Goal: Check status: Check status

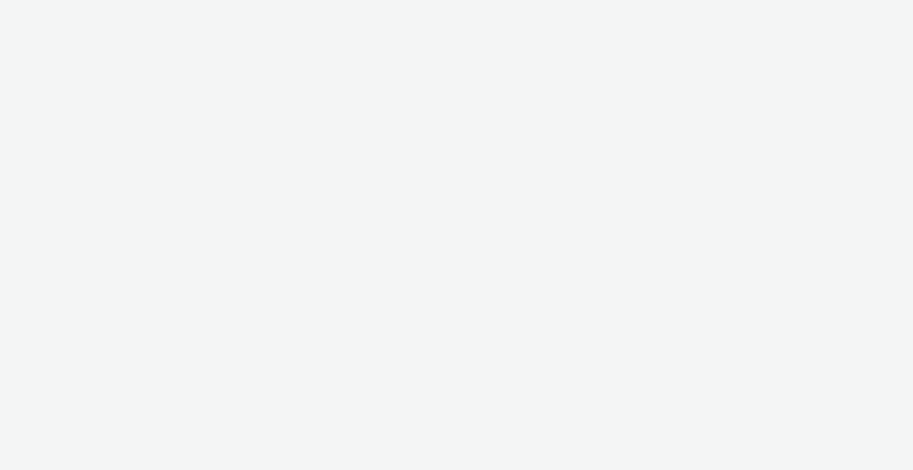
select select "b1b940d3-d05b-48b5-821e-f328c33b988b"
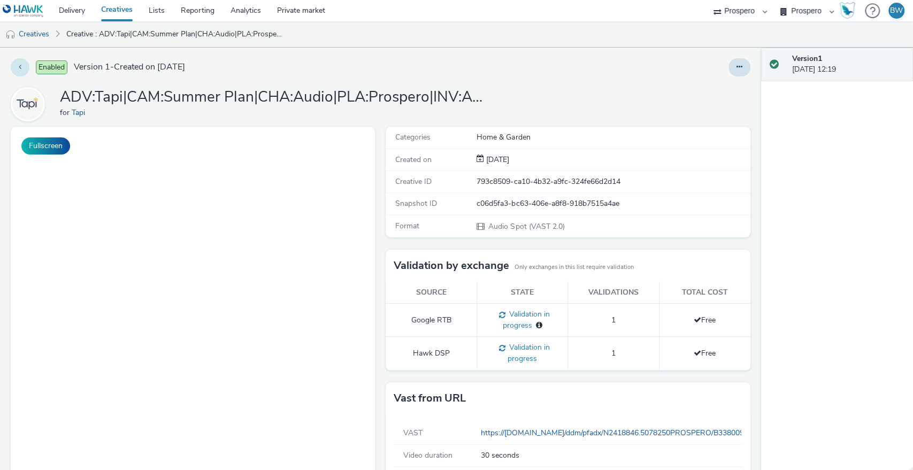
click at [24, 66] on button at bounding box center [20, 67] width 19 height 18
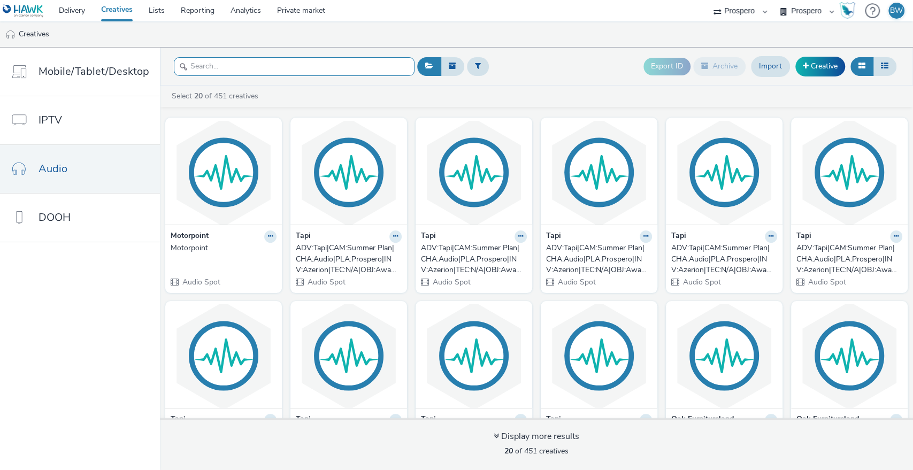
click at [221, 64] on input "text" at bounding box center [294, 66] width 241 height 19
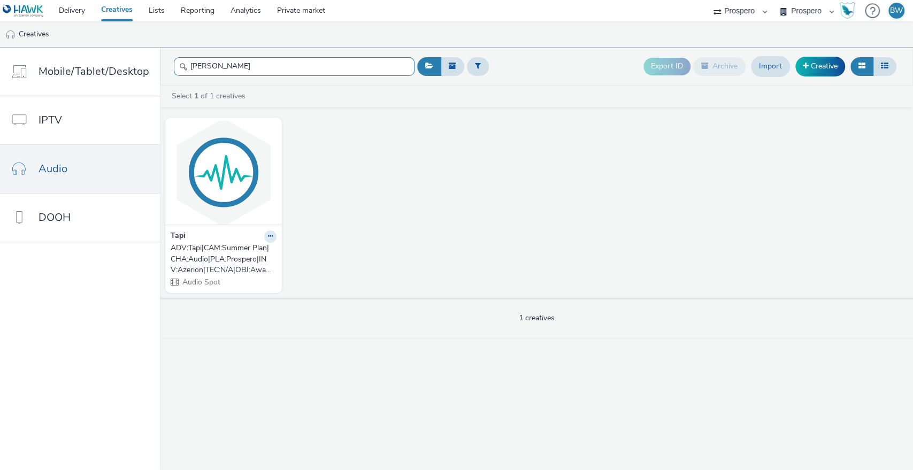
type input "[PERSON_NAME]"
click at [227, 256] on div "ADV:Tapi|CAM:Summer Plan|CHA:Audio|PLA:Prospero|INV:Azerion|TEC:N/A|OBJ:Awarene…" at bounding box center [222, 259] width 102 height 33
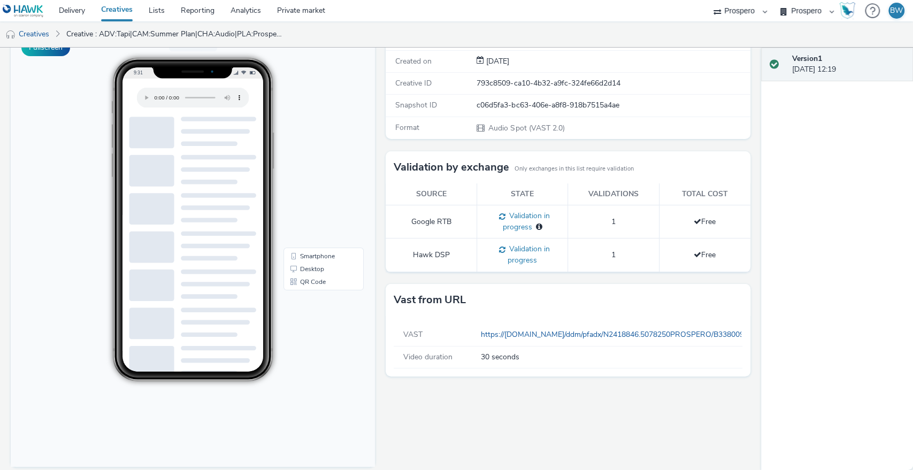
scroll to position [107, 0]
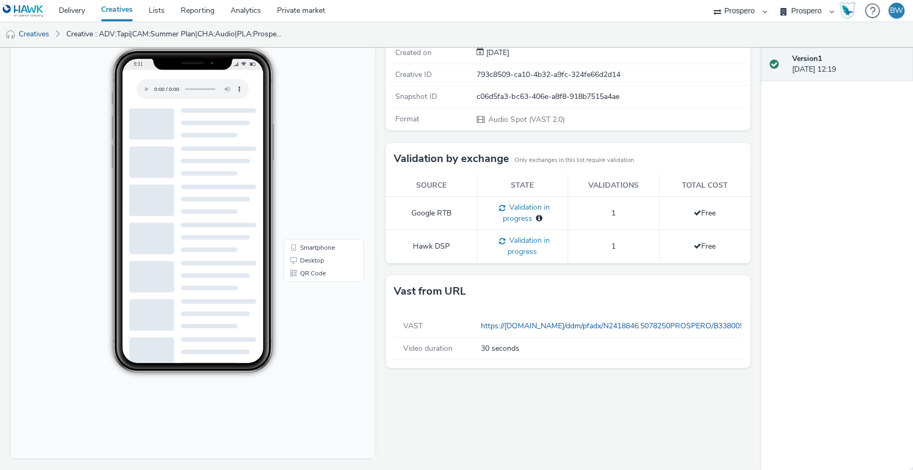
click at [371, 247] on div "Fullscreen" at bounding box center [195, 245] width 369 height 450
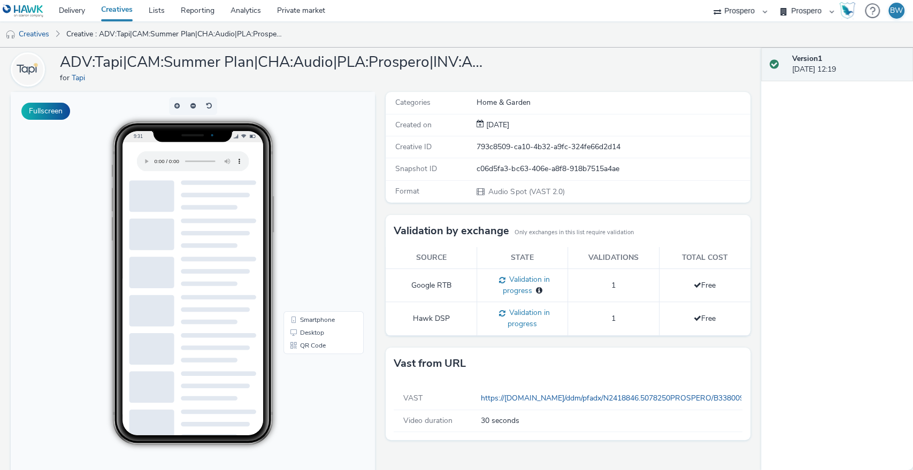
scroll to position [0, 0]
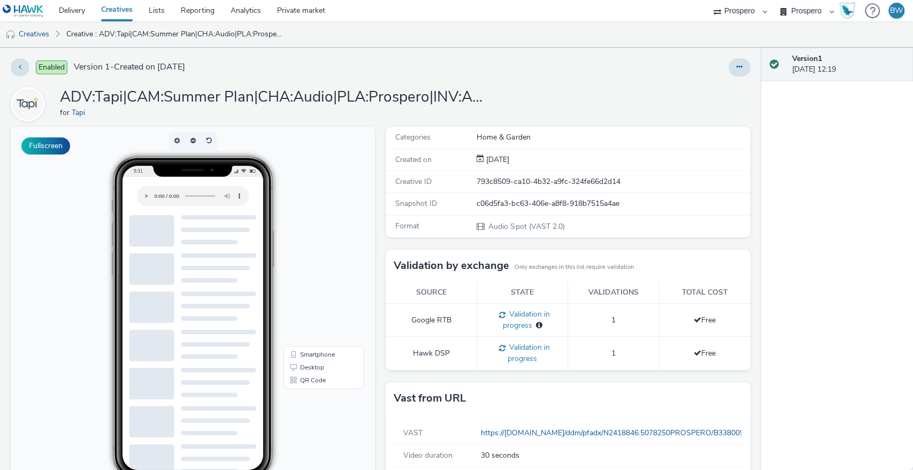
click at [291, 89] on h1 "ADV:Tapi|CAM:Summer Plan|CHA:Audio|PLA:Prospero|INV:Azerion|TEC:N/A|OBJ:Awarene…" at bounding box center [274, 97] width 428 height 20
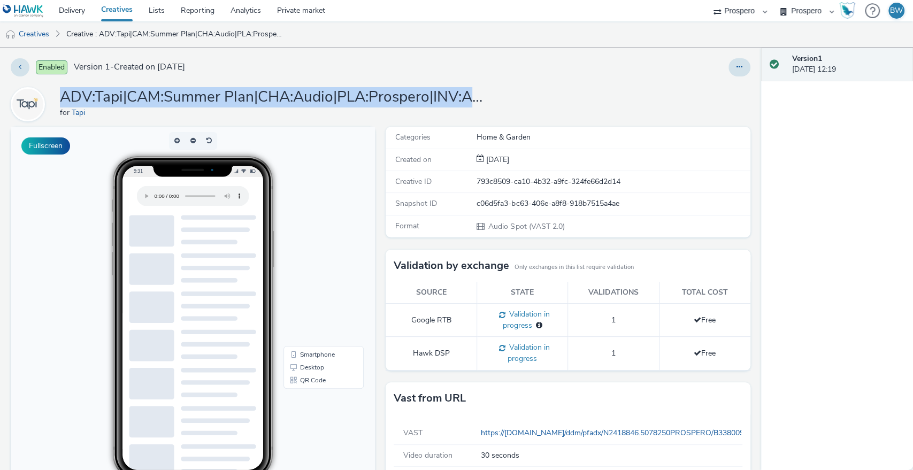
click at [291, 89] on h1 "ADV:Tapi|CAM:Summer Plan|CHA:Audio|PLA:Prospero|INV:Azerion|TEC:N/A|OBJ:Awarene…" at bounding box center [274, 97] width 428 height 20
click at [397, 91] on h1 "ADV:Tapi|CAM:Summer Plan|CHA:Audio|PLA:Prospero|INV:Azerion|TEC:N/A|OBJ:Awarene…" at bounding box center [274, 97] width 428 height 20
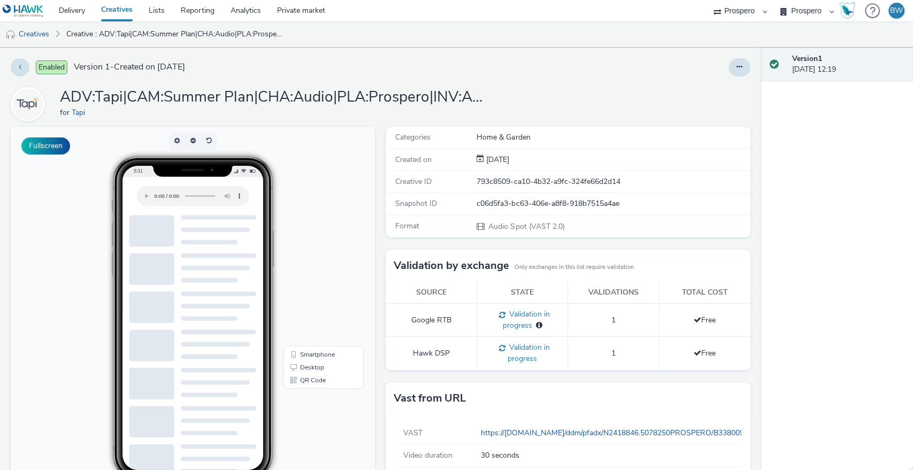
click at [500, 221] on span "Audio Spot (VAST 2.0)" at bounding box center [525, 226] width 77 height 10
click at [504, 221] on span "Audio Spot (VAST 2.0)" at bounding box center [525, 226] width 77 height 10
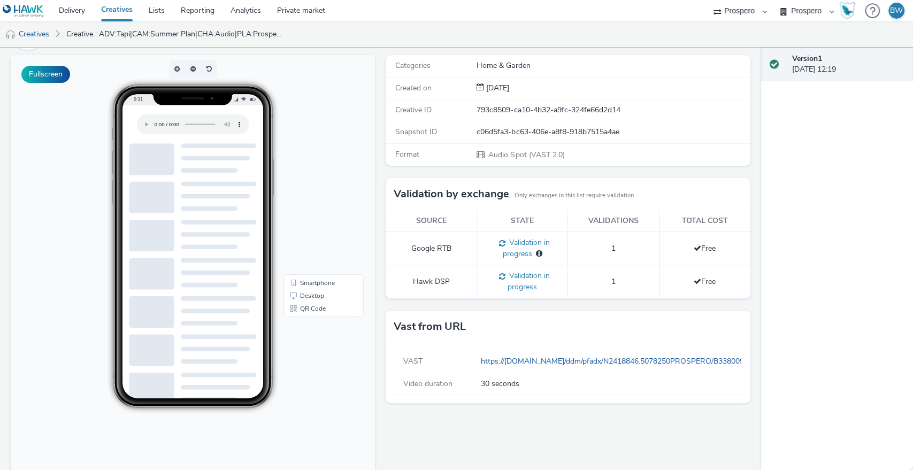
scroll to position [107, 0]
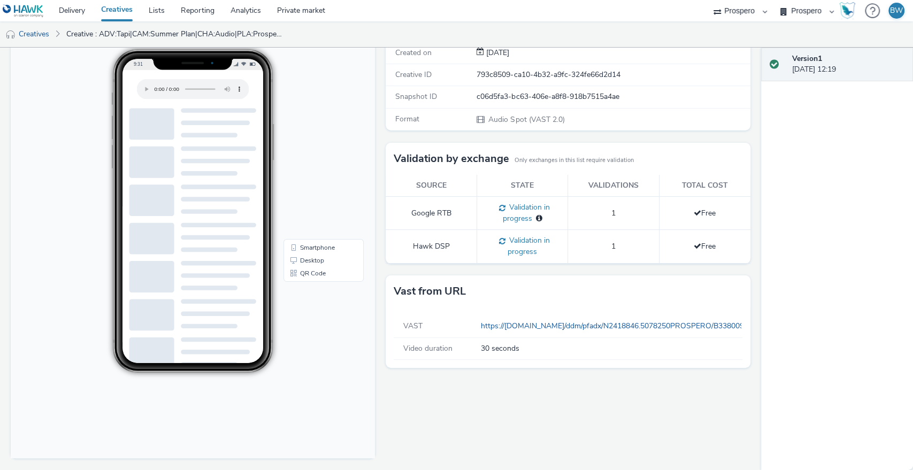
click at [667, 260] on td "Free" at bounding box center [704, 246] width 91 height 33
click at [435, 303] on div "Vast from URL" at bounding box center [567, 291] width 364 height 32
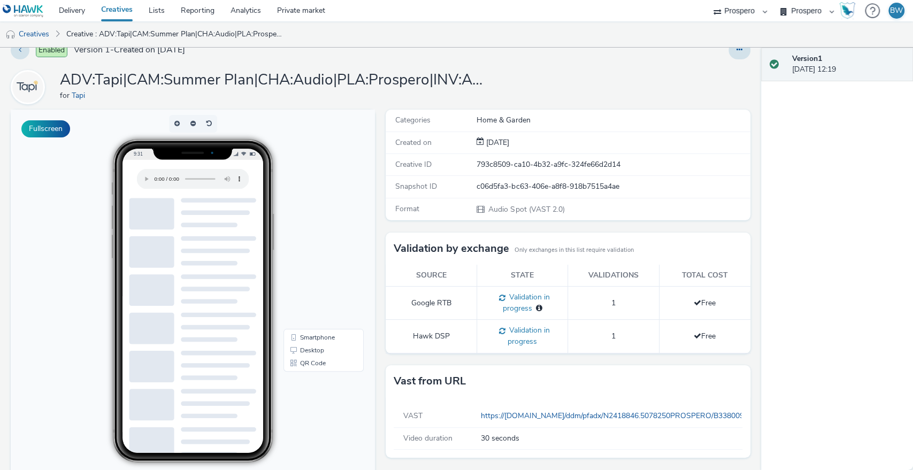
scroll to position [0, 0]
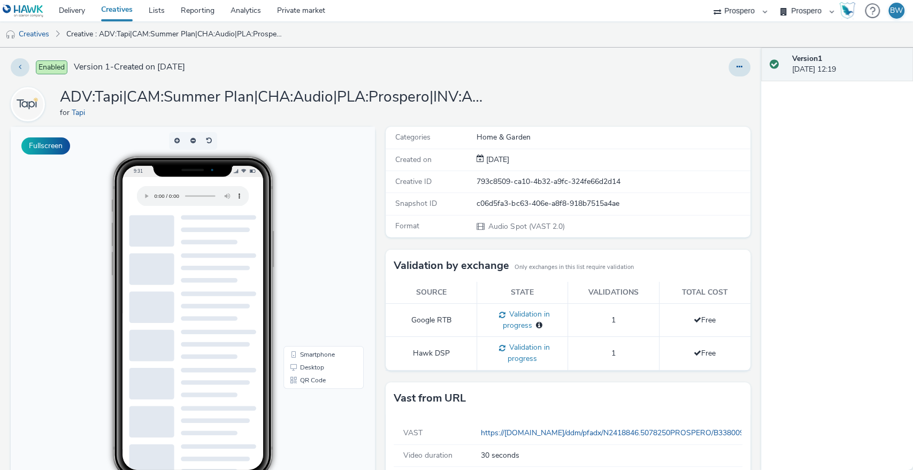
click at [21, 8] on img at bounding box center [23, 10] width 41 height 13
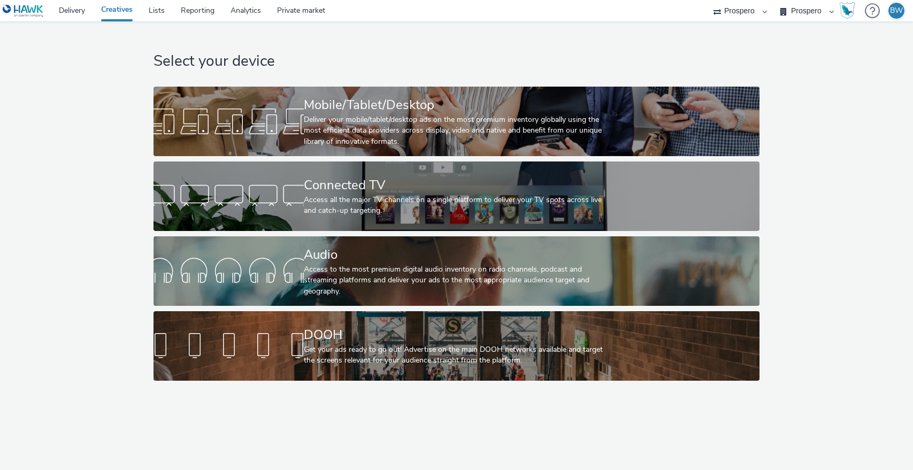
select select "b1b940d3-d05b-48b5-821e-f328c33b988b"
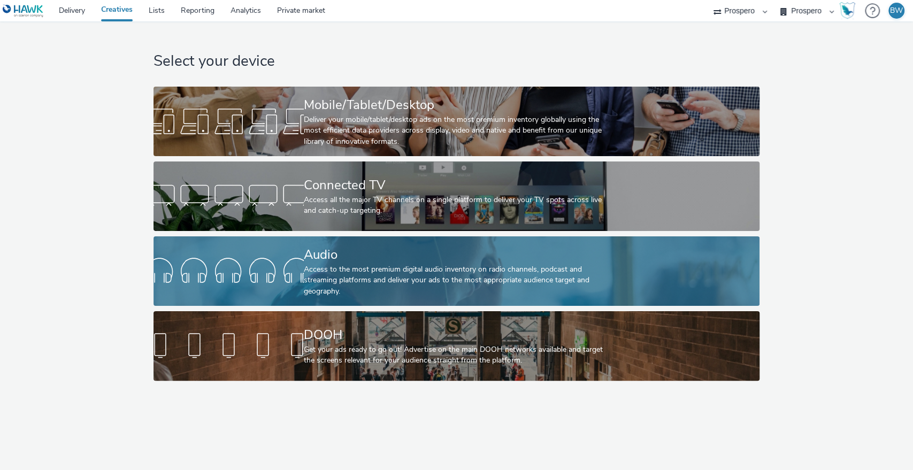
click at [322, 255] on div "Audio" at bounding box center [454, 254] width 301 height 19
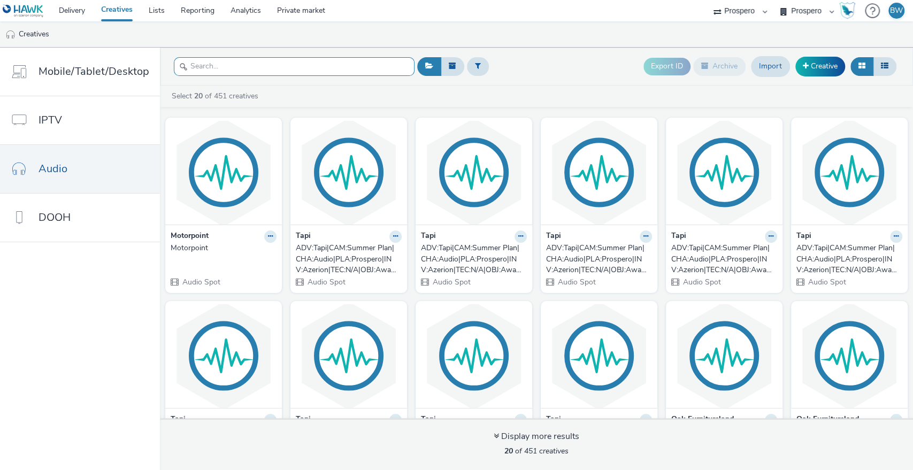
click at [261, 72] on input "text" at bounding box center [294, 66] width 241 height 19
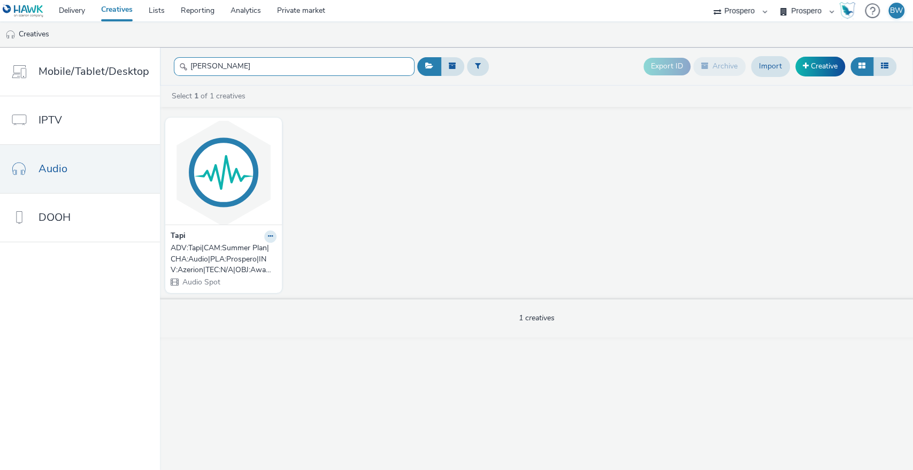
type input "[PERSON_NAME]"
click at [225, 251] on div "ADV:Tapi|CAM:Summer Plan|CHA:Audio|PLA:Prospero|INV:Azerion|TEC:N/A|OBJ:Awarene…" at bounding box center [222, 259] width 102 height 33
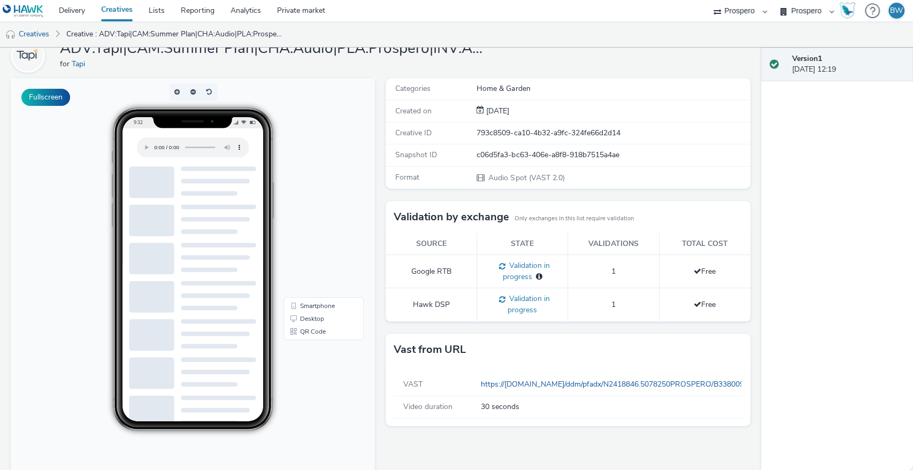
scroll to position [107, 0]
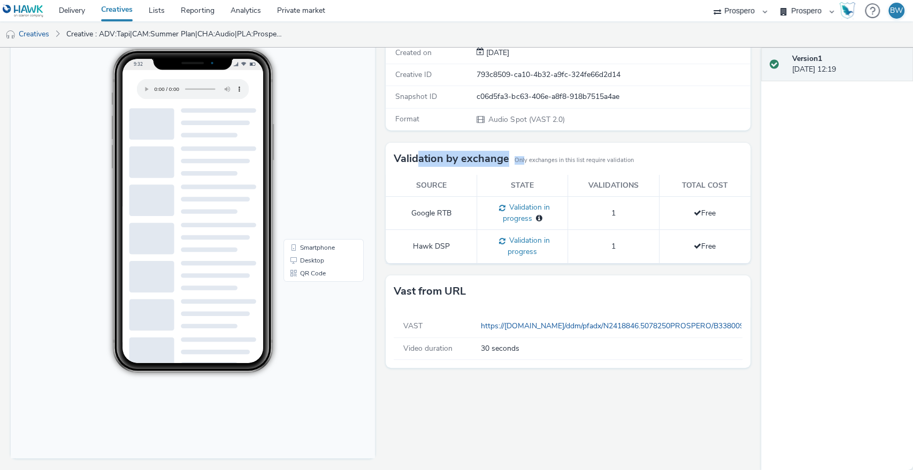
drag, startPoint x: 415, startPoint y: 159, endPoint x: 557, endPoint y: 161, distance: 142.2
click at [556, 161] on div "Validation by exchange Only exchanges in this list require validation" at bounding box center [567, 159] width 364 height 32
click at [557, 161] on small "Only exchanges in this list require validation" at bounding box center [573, 160] width 119 height 9
drag, startPoint x: 505, startPoint y: 235, endPoint x: 522, endPoint y: 253, distance: 25.0
click at [522, 253] on span "Validation in progress" at bounding box center [527, 245] width 44 height 21
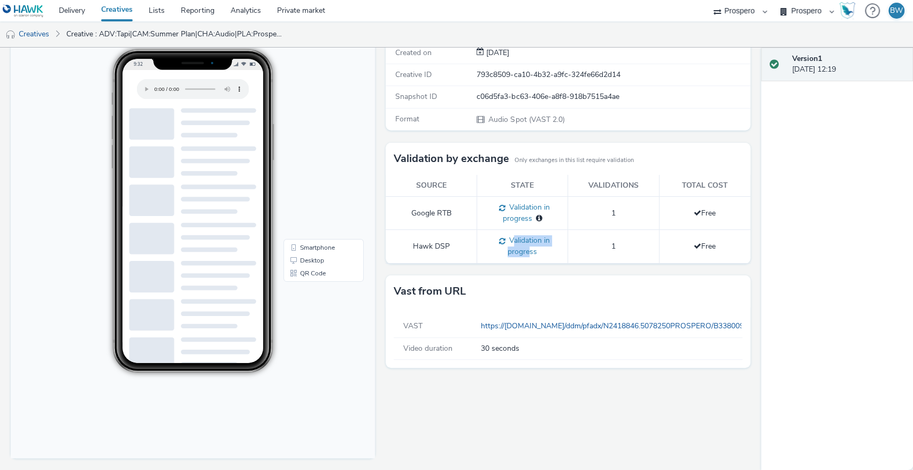
click at [522, 253] on span "Validation in progress" at bounding box center [527, 245] width 44 height 21
click at [436, 247] on td "Hawk DSP" at bounding box center [430, 246] width 91 height 33
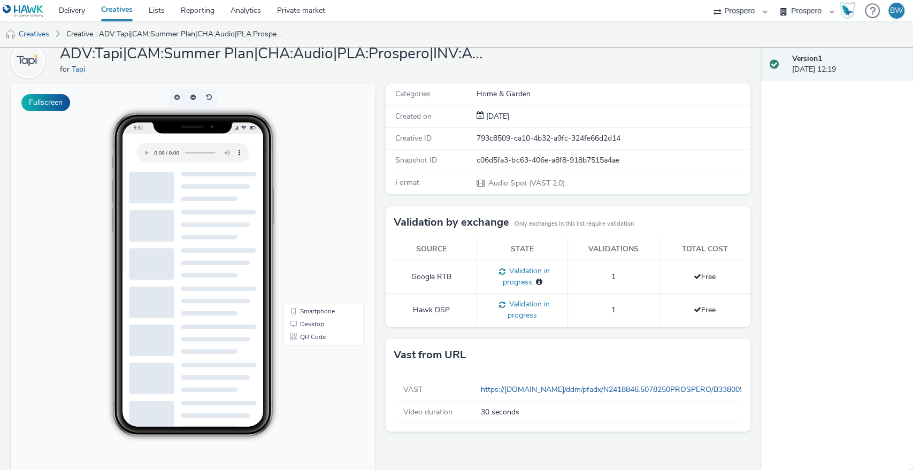
scroll to position [0, 0]
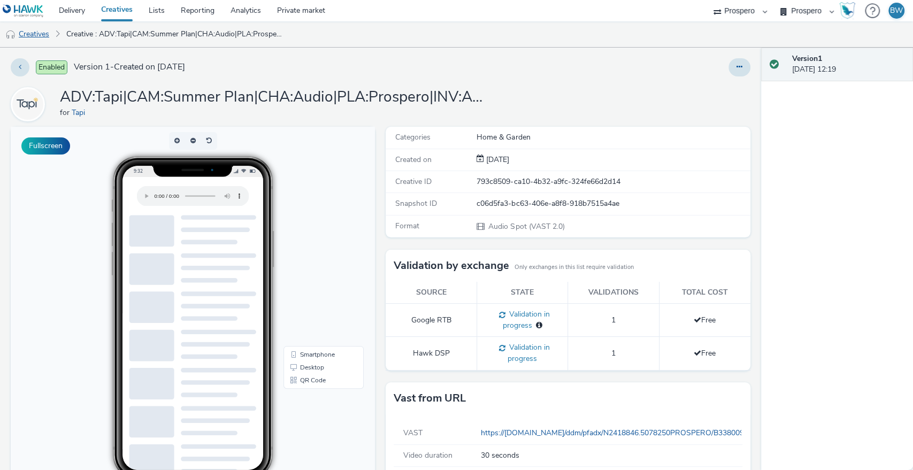
click at [47, 32] on link "Creatives" at bounding box center [27, 34] width 55 height 26
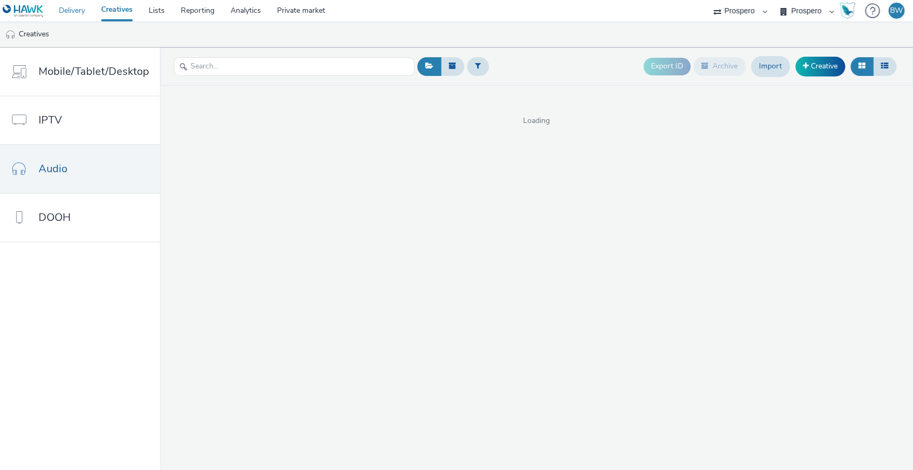
click at [64, 6] on link "Delivery" at bounding box center [72, 10] width 42 height 21
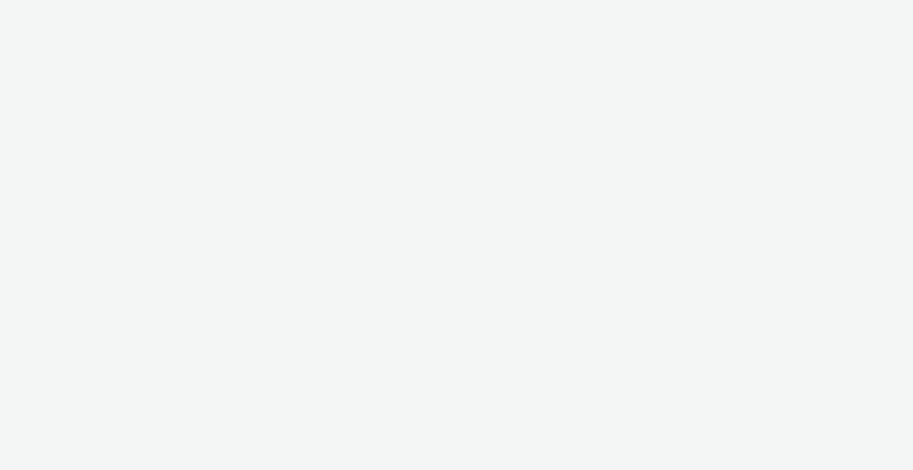
select select "b1b940d3-d05b-48b5-821e-f328c33b988b"
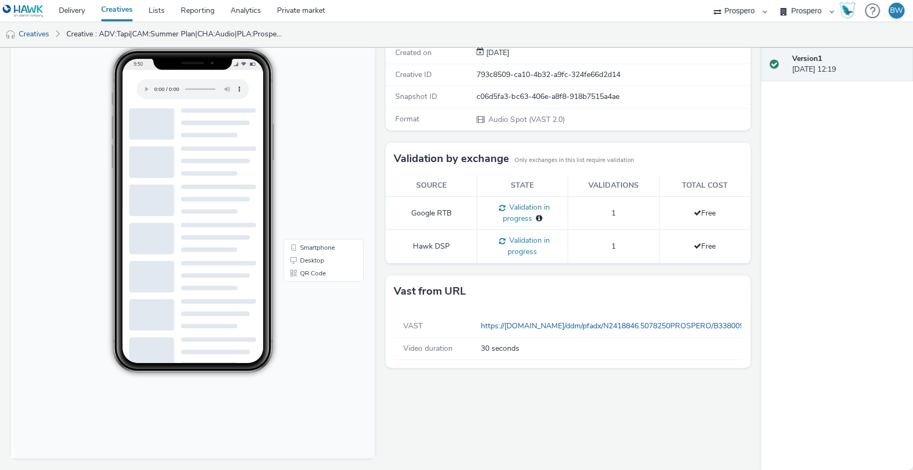
click at [505, 236] on span "Validation in progress" at bounding box center [527, 245] width 44 height 21
click at [495, 241] on span at bounding box center [500, 240] width 10 height 10
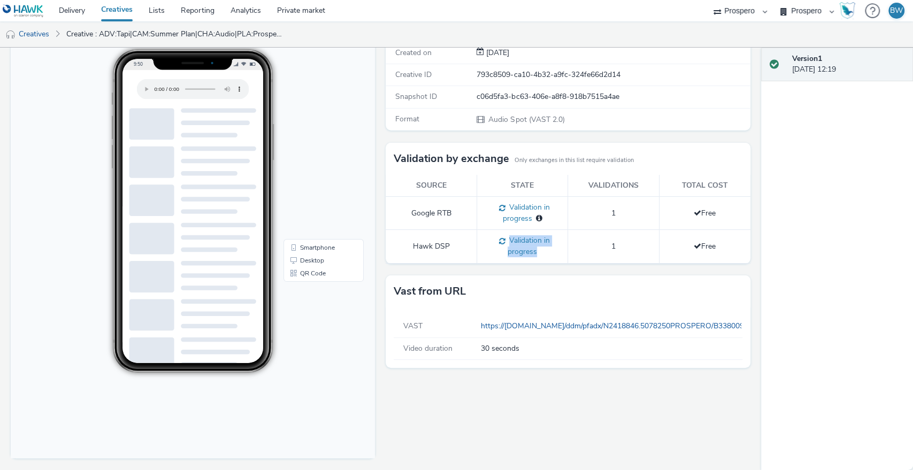
click at [495, 241] on span at bounding box center [500, 240] width 10 height 10
click at [505, 241] on span "Validation in progress" at bounding box center [527, 245] width 44 height 21
drag, startPoint x: 535, startPoint y: 253, endPoint x: 499, endPoint y: 252, distance: 36.4
click at [499, 252] on div "Validation in progress" at bounding box center [522, 246] width 80 height 22
